Goal: Transaction & Acquisition: Purchase product/service

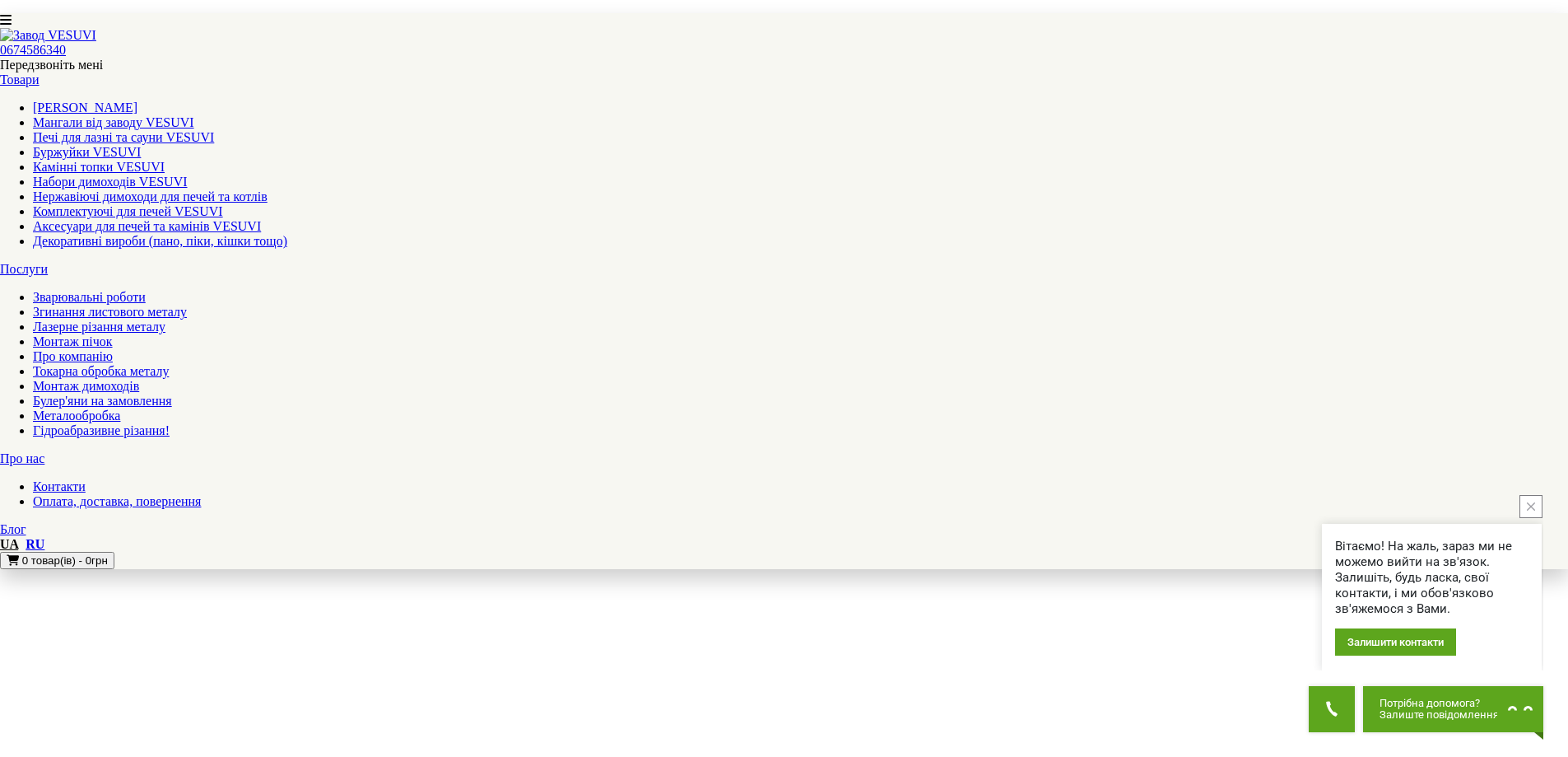
scroll to position [1481, 0]
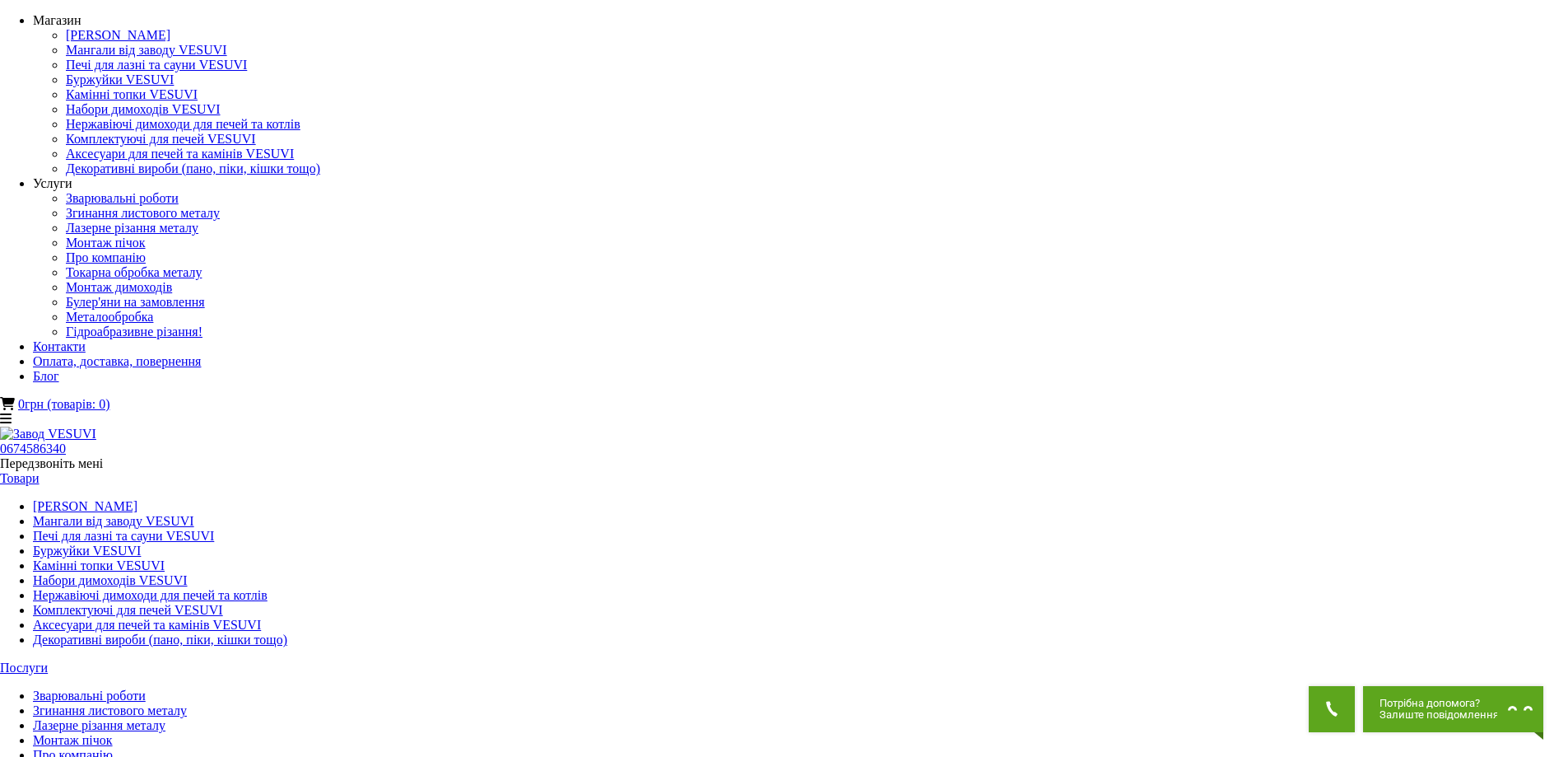
select select "**********"
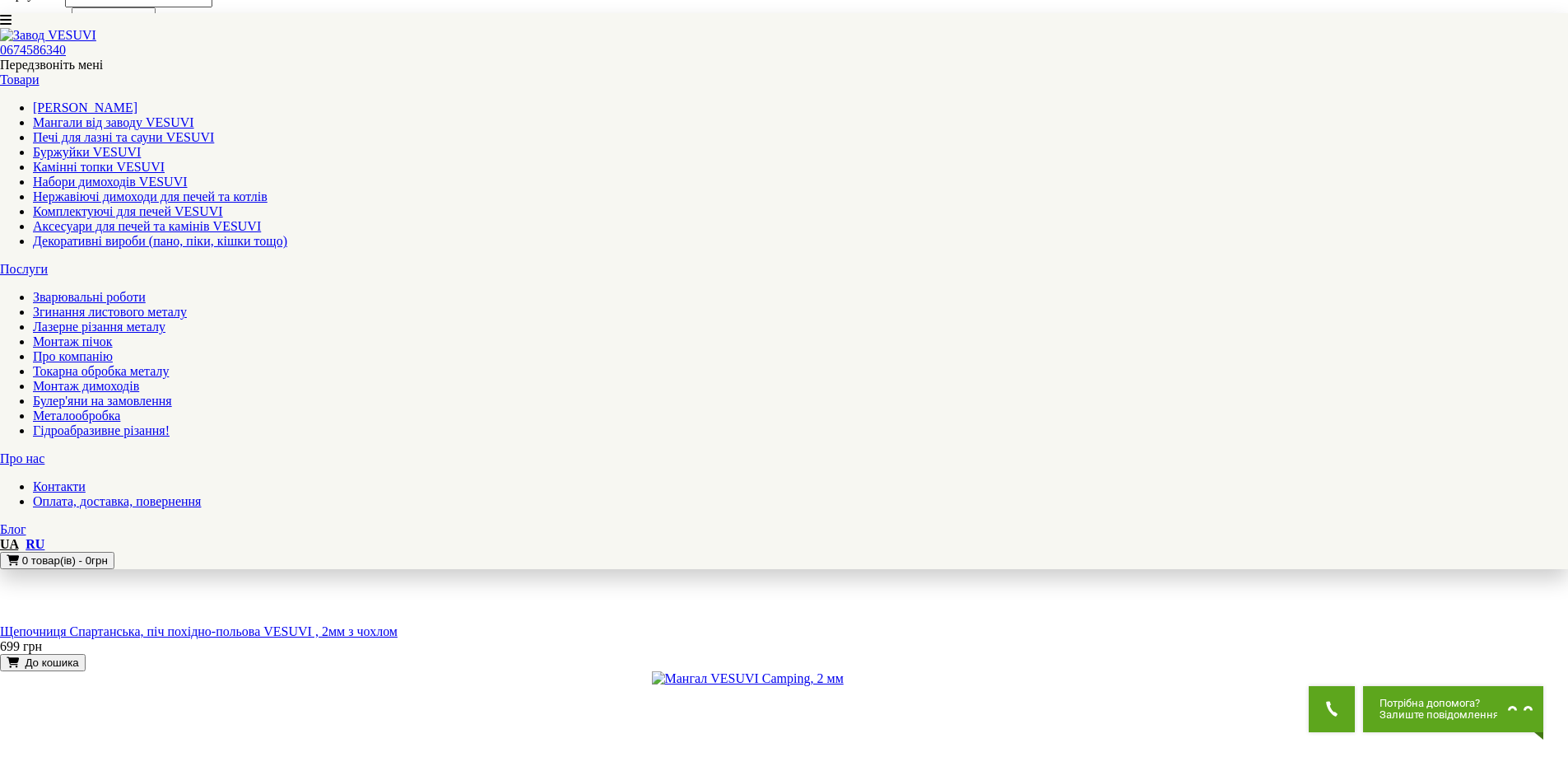
scroll to position [1400, 0]
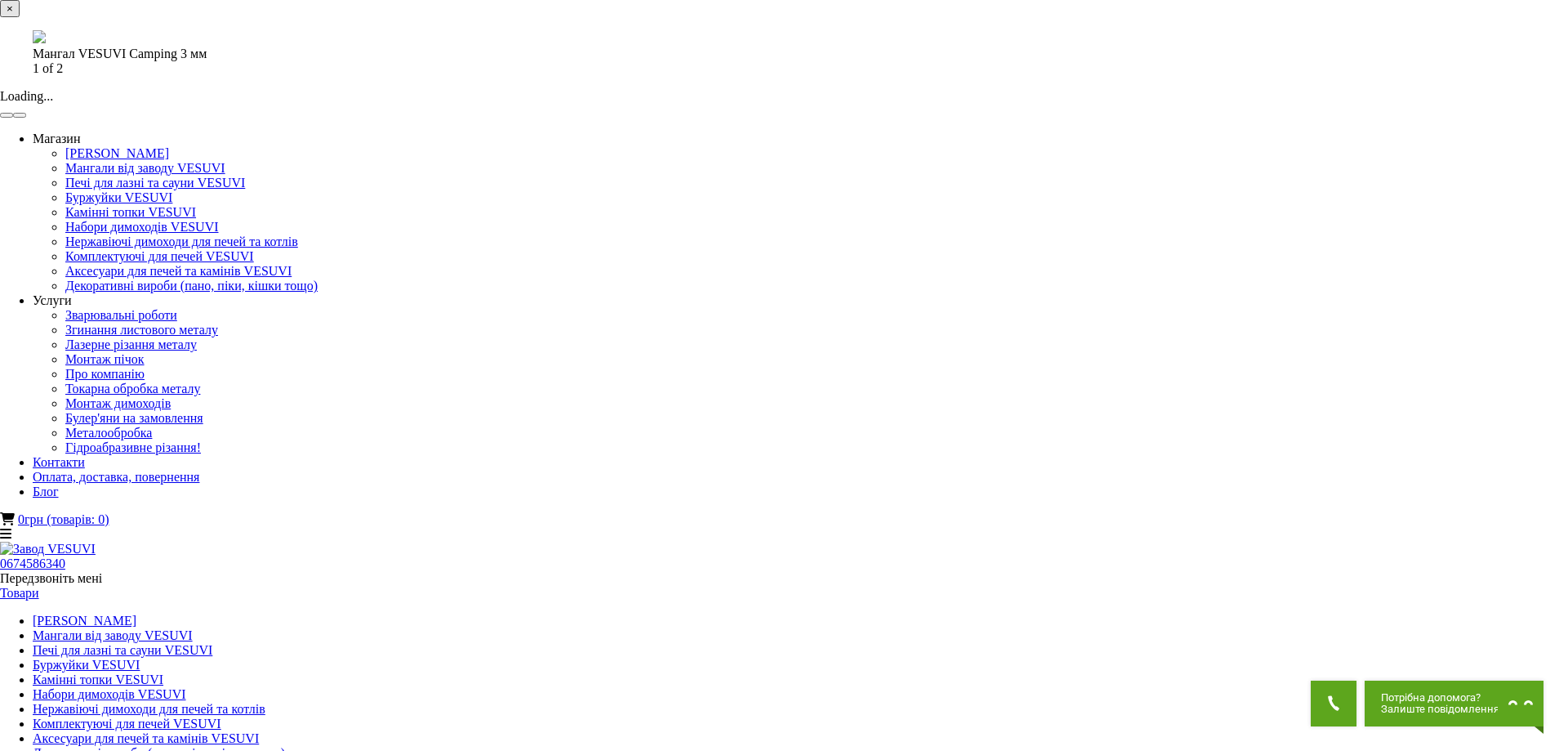
click at [26, 117] on button "button" at bounding box center [20, 115] width 13 height 5
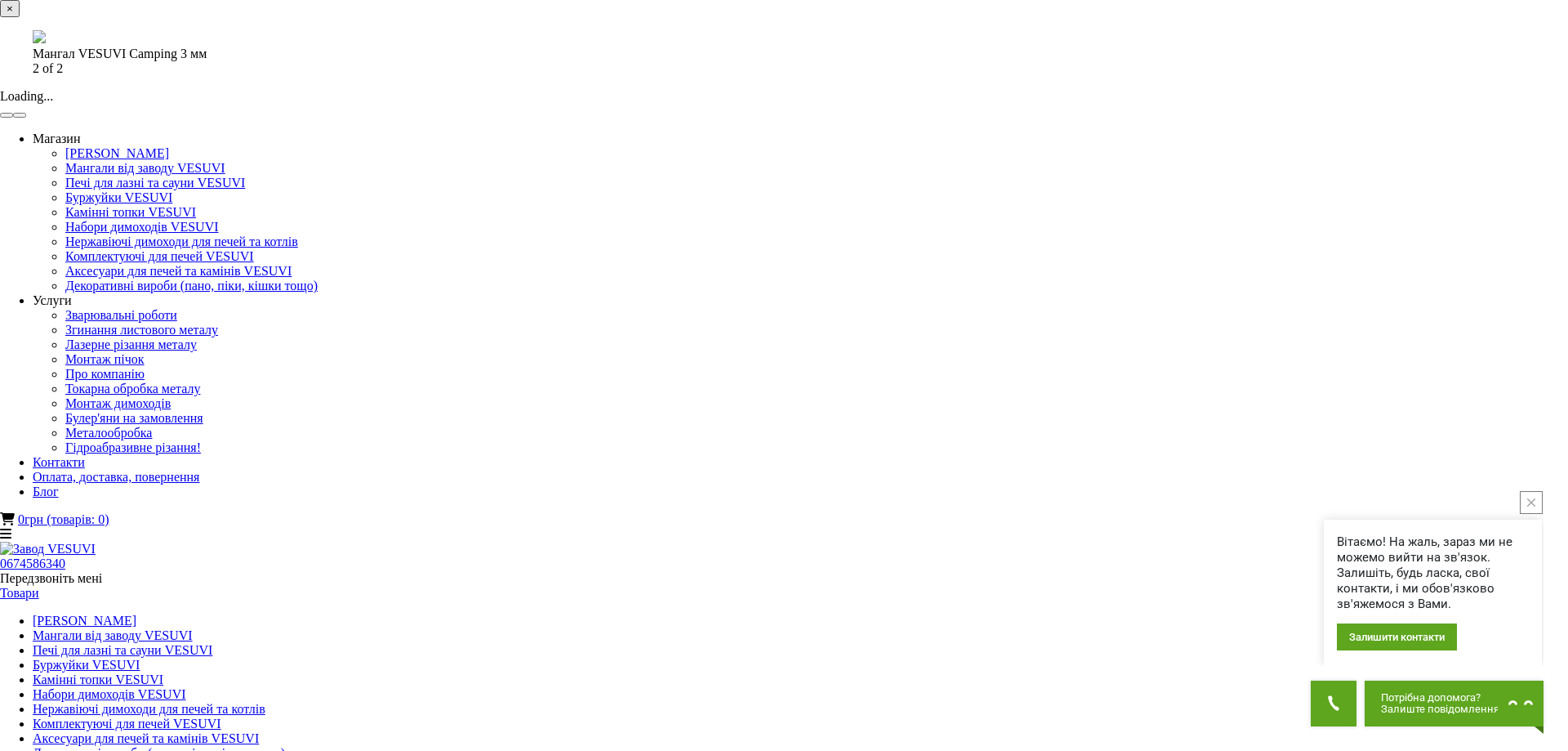
click at [13, 117] on button "button" at bounding box center [7, 115] width 13 height 5
click at [26, 117] on button "button" at bounding box center [20, 115] width 13 height 5
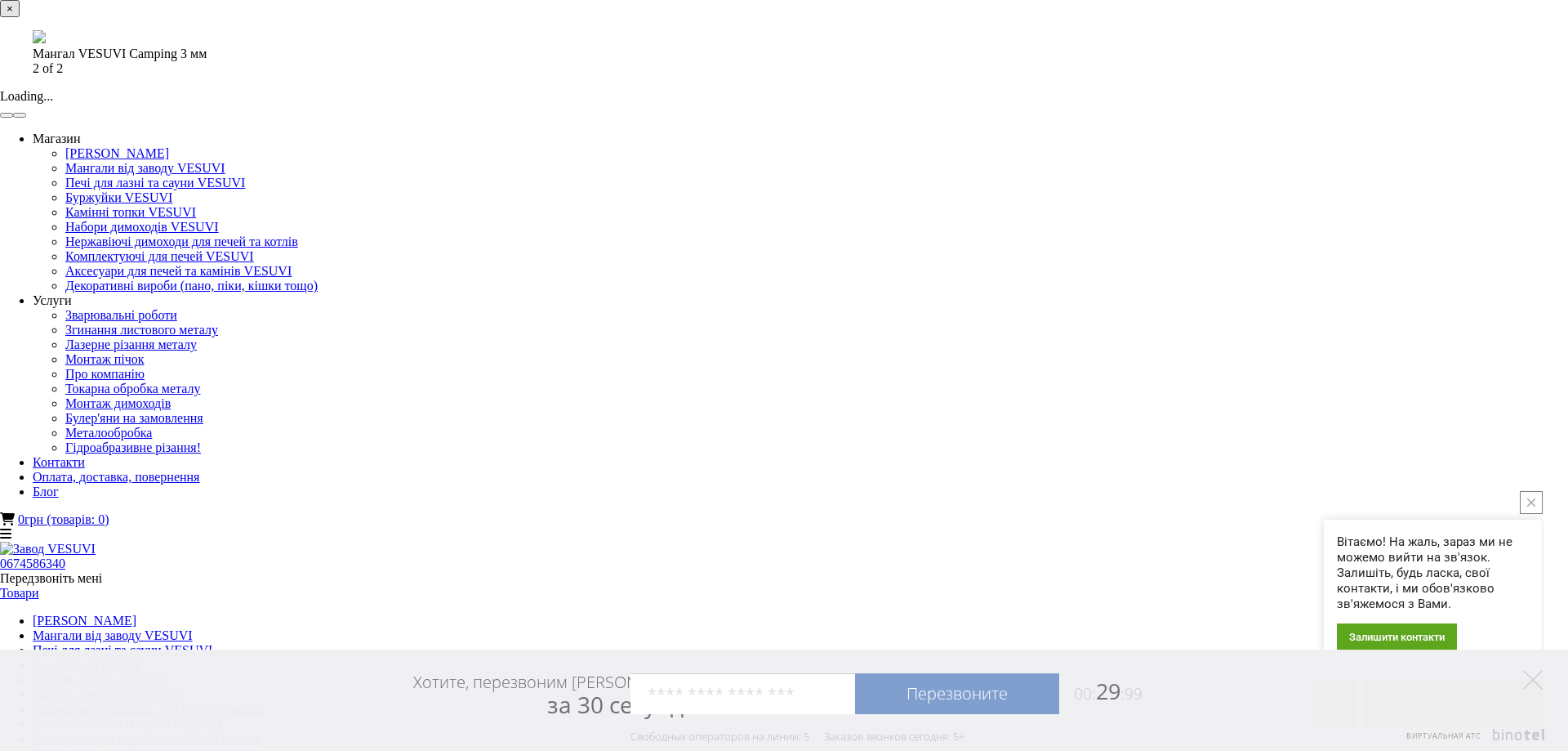
click at [1199, 118] on div "× Мангал VESUVI Camping 3 мм 2 of 2 Loading..." at bounding box center [778, 59] width 1556 height 118
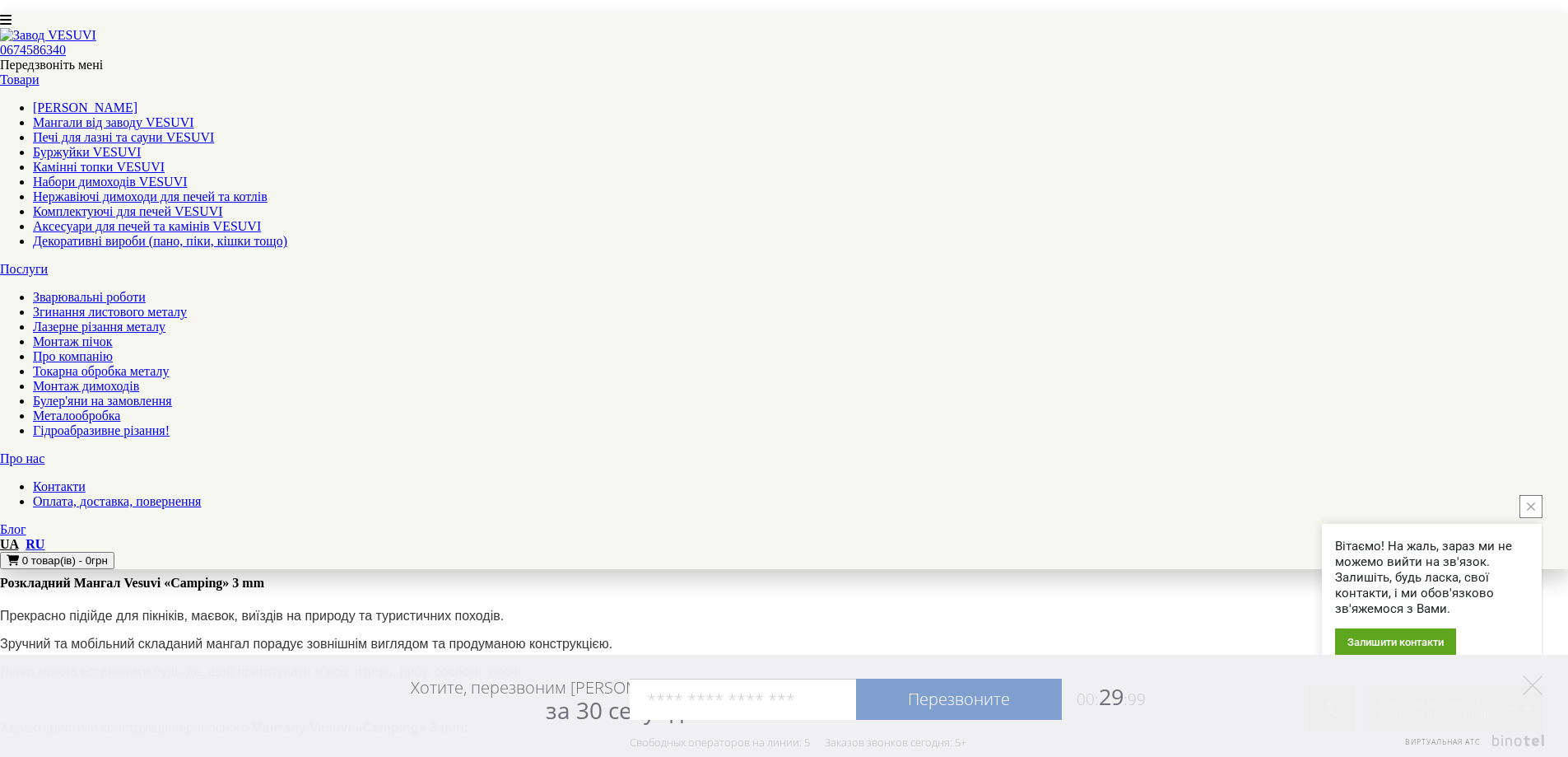
scroll to position [905, 0]
